Goal: Information Seeking & Learning: Learn about a topic

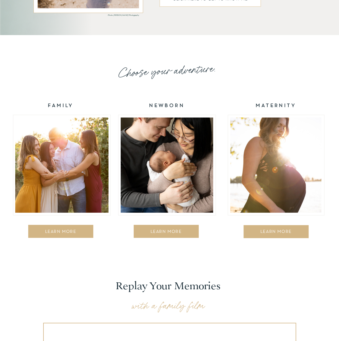
scroll to position [858, 0]
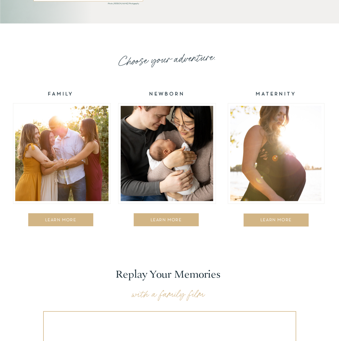
click at [57, 221] on div "LEARN MORE" at bounding box center [61, 221] width 58 height 6
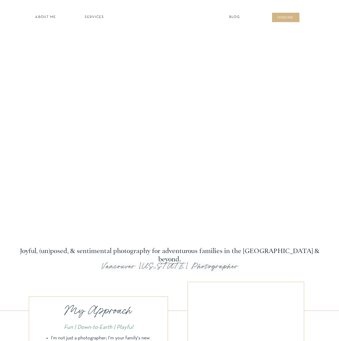
scroll to position [858, 0]
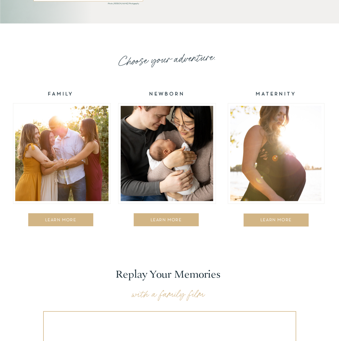
click at [173, 220] on div "LEARN MORE" at bounding box center [166, 221] width 52 height 6
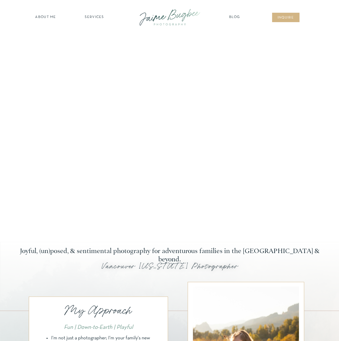
click at [165, 21] on div at bounding box center [170, 17] width 74 height 21
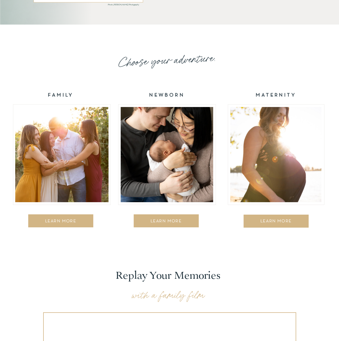
scroll to position [858, 0]
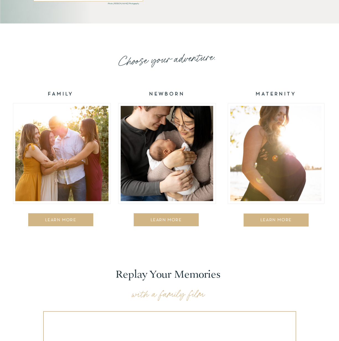
click at [168, 145] on div at bounding box center [167, 153] width 92 height 95
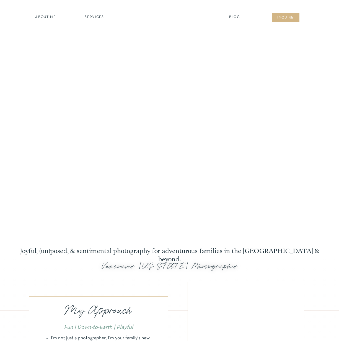
scroll to position [858, 0]
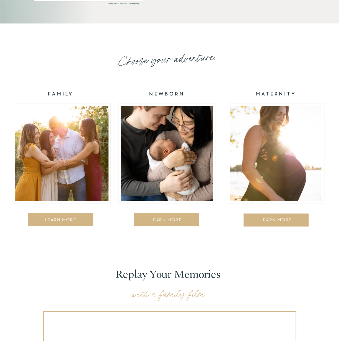
click at [278, 164] on div at bounding box center [275, 153] width 91 height 95
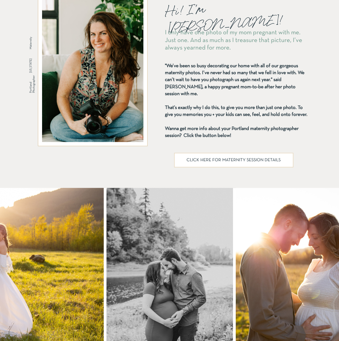
scroll to position [277, 0]
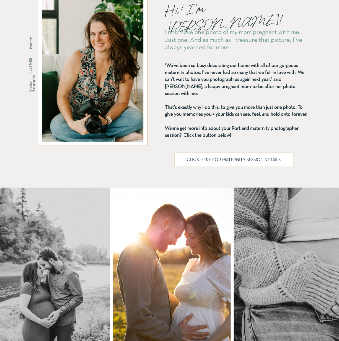
click at [245, 160] on p "CLICK HERE FOR MATERNITY SESSION DETAILS" at bounding box center [233, 160] width 105 height 4
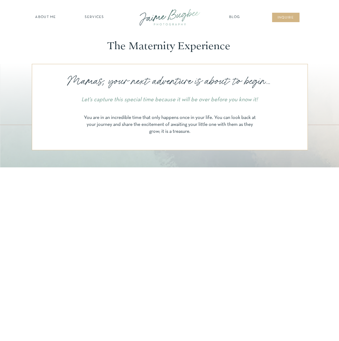
click at [167, 15] on div at bounding box center [170, 17] width 74 height 21
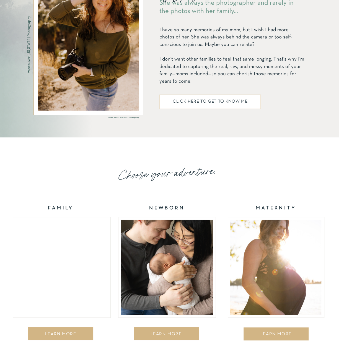
scroll to position [858, 0]
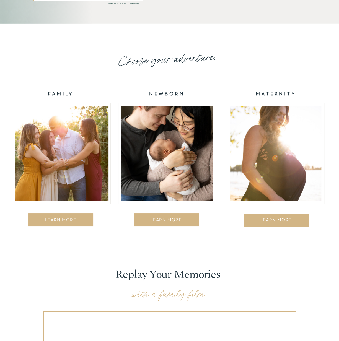
click at [273, 153] on div at bounding box center [275, 153] width 91 height 95
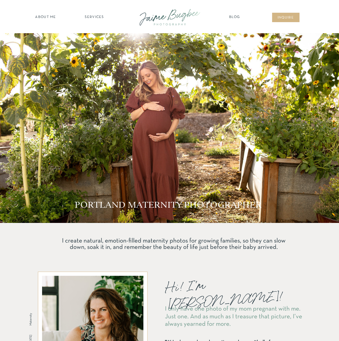
click at [172, 14] on div at bounding box center [170, 17] width 74 height 21
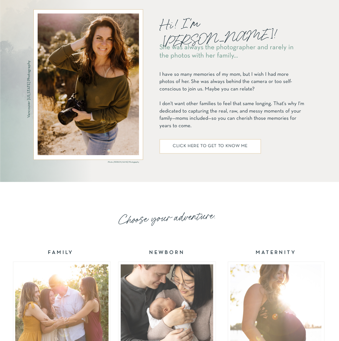
scroll to position [803, 0]
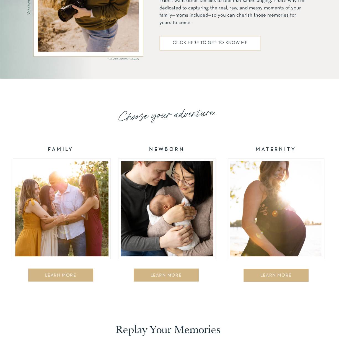
click at [275, 204] on div at bounding box center [275, 208] width 91 height 95
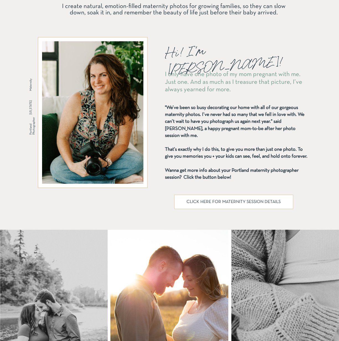
scroll to position [277, 0]
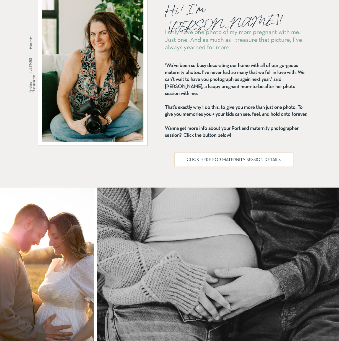
click at [262, 160] on p "CLICK HERE FOR MATERNITY SESSION DETAILS" at bounding box center [233, 160] width 105 height 4
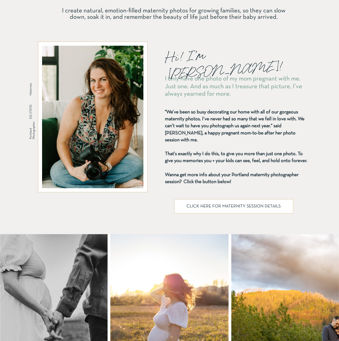
scroll to position [0, 0]
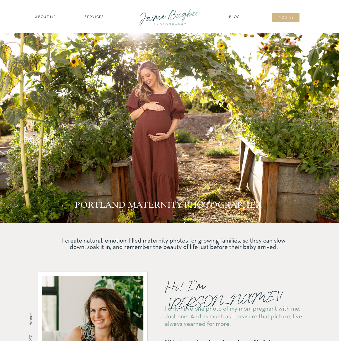
click at [165, 18] on div at bounding box center [170, 17] width 74 height 21
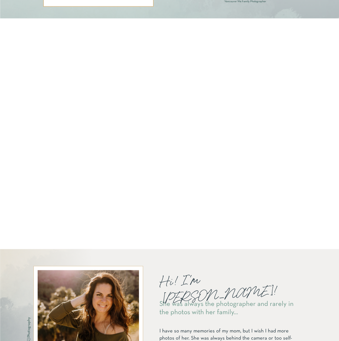
scroll to position [692, 0]
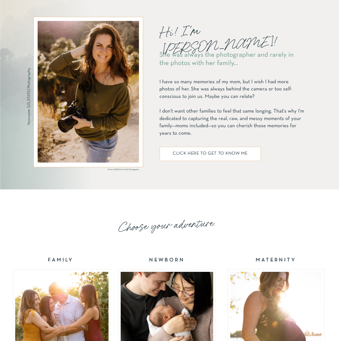
click at [272, 298] on div at bounding box center [275, 319] width 91 height 95
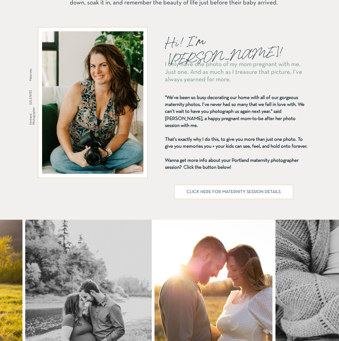
scroll to position [249, 0]
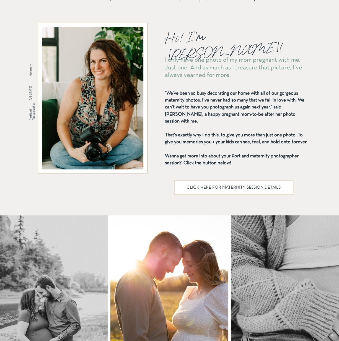
click at [220, 190] on p "CLICK HERE FOR MATERNITY SESSION DETAILS" at bounding box center [233, 187] width 105 height 4
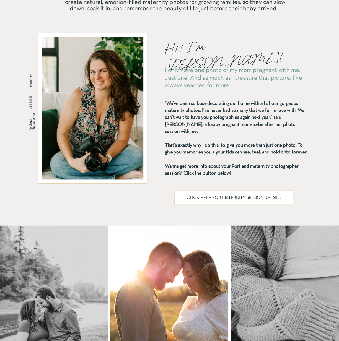
scroll to position [0, 0]
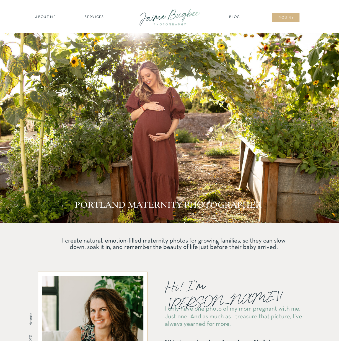
click at [182, 16] on div at bounding box center [170, 17] width 74 height 21
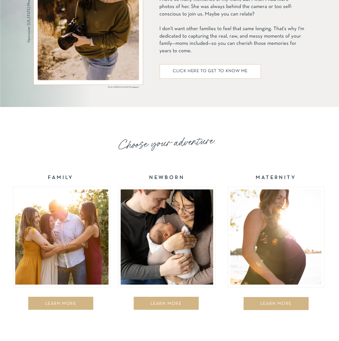
scroll to position [775, 0]
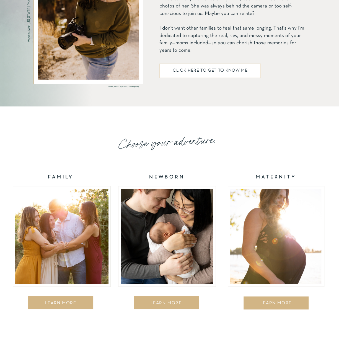
click at [58, 233] on div at bounding box center [61, 236] width 93 height 95
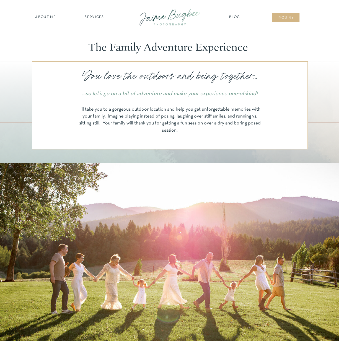
click at [96, 17] on nav "SERVICES" at bounding box center [94, 18] width 31 height 6
click at [96, 32] on nav "maternity" at bounding box center [94, 32] width 36 height 4
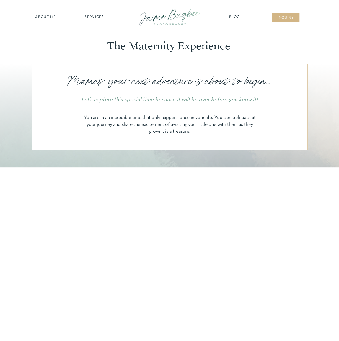
click at [172, 18] on div at bounding box center [170, 17] width 74 height 21
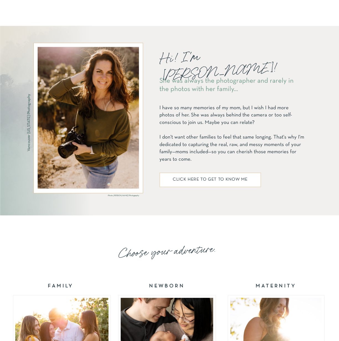
scroll to position [858, 0]
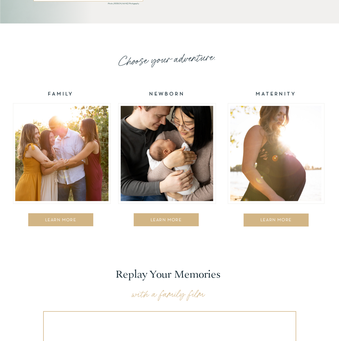
click at [60, 161] on div at bounding box center [61, 153] width 93 height 95
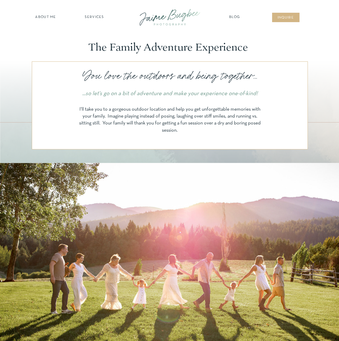
click at [92, 19] on nav "SERVICES" at bounding box center [94, 18] width 31 height 6
click at [93, 32] on nav "maternity" at bounding box center [94, 32] width 36 height 4
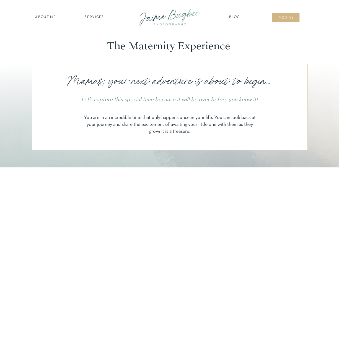
click at [97, 16] on nav "SERVICES" at bounding box center [94, 18] width 31 height 6
click at [234, 16] on nav "Blog" at bounding box center [235, 18] width 14 height 6
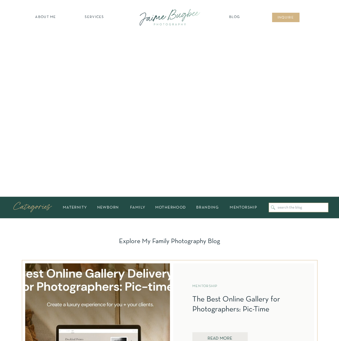
click at [284, 16] on nav "inqUIre" at bounding box center [286, 18] width 22 height 6
